Goal: Information Seeking & Learning: Find specific fact

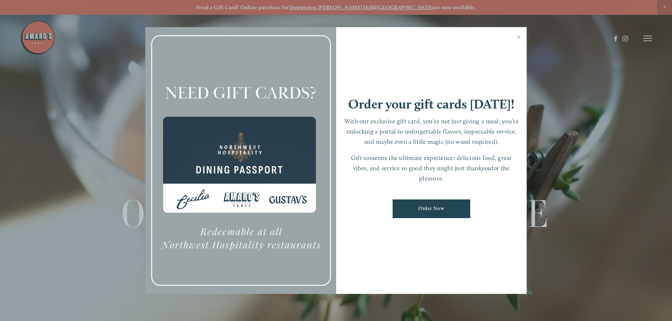
click at [30, 39] on div at bounding box center [336, 160] width 672 height 321
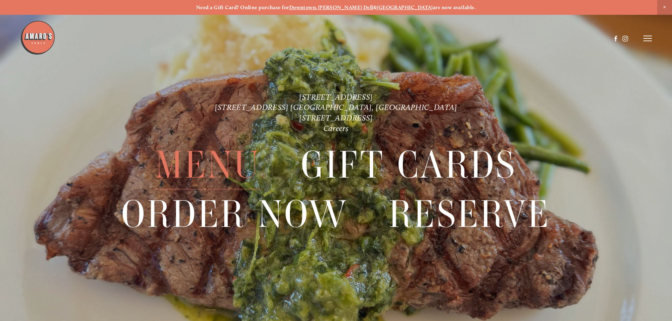
click at [199, 162] on span "Menu" at bounding box center [207, 165] width 105 height 49
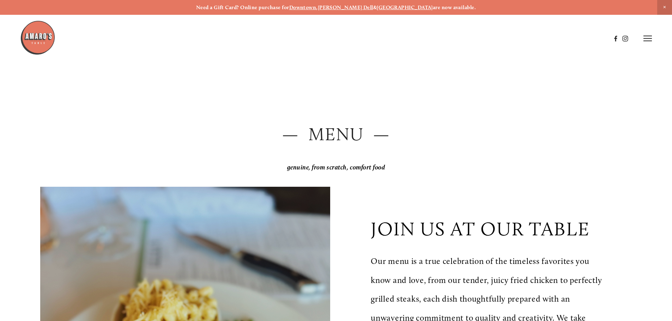
click at [44, 45] on img at bounding box center [37, 37] width 35 height 35
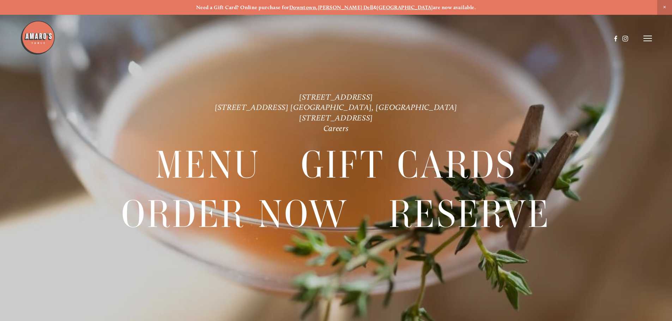
click at [653, 38] on div at bounding box center [336, 160] width 672 height 321
click at [648, 38] on line at bounding box center [648, 38] width 8 height 0
click at [547, 39] on span "Visit" at bounding box center [553, 38] width 12 height 7
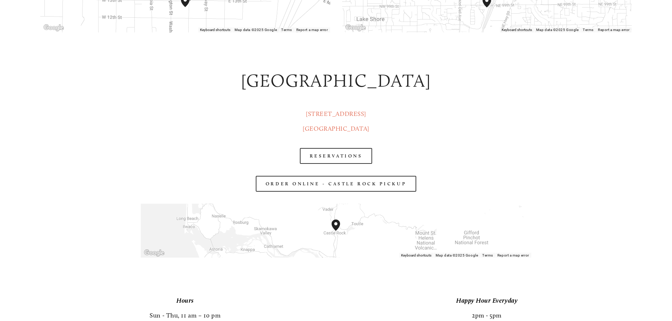
scroll to position [1376, 0]
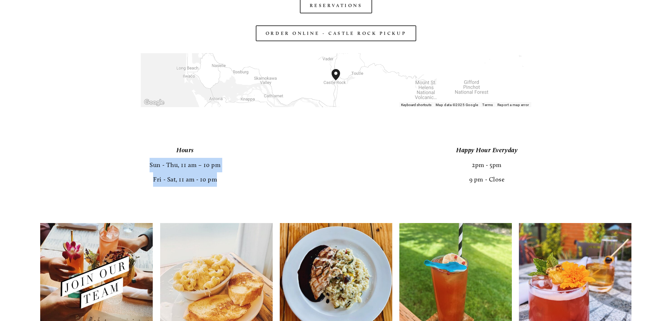
drag, startPoint x: 211, startPoint y: 179, endPoint x: 148, endPoint y: 165, distance: 64.7
click at [148, 165] on p "Hours Sun - Thu, 11 am – 10 pm Fri - Sat, 11 am - 10 pm" at bounding box center [185, 165] width 290 height 44
copy p "Sun - Thu, 11 am – 10 pm Fri - Sat, 11 am - 10 pm"
